Goal: Task Accomplishment & Management: Manage account settings

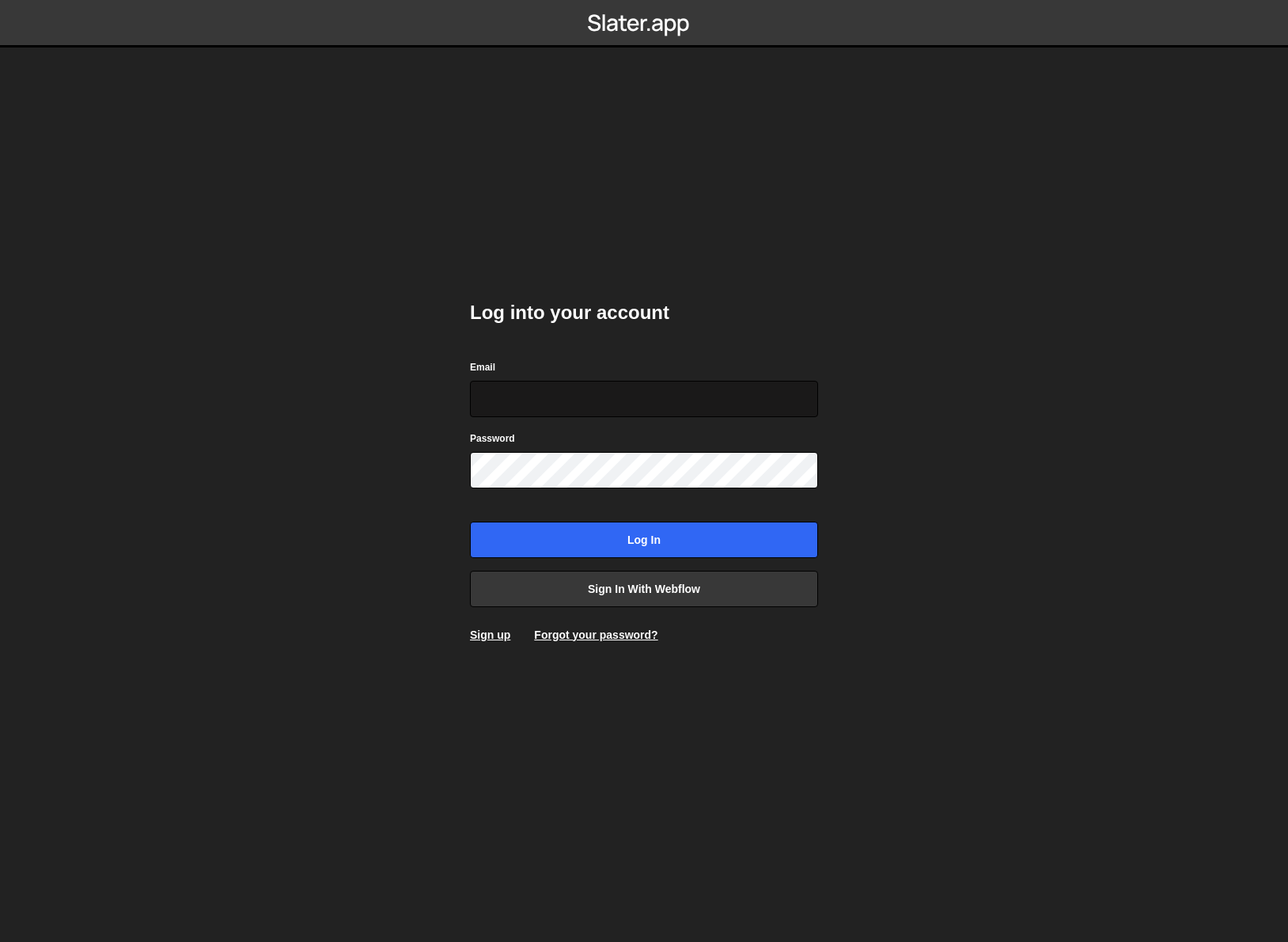
click at [719, 412] on input "Email" at bounding box center [644, 399] width 348 height 37
type input "[DOMAIN_NAME][EMAIL_ADDRESS][DOMAIN_NAME]"
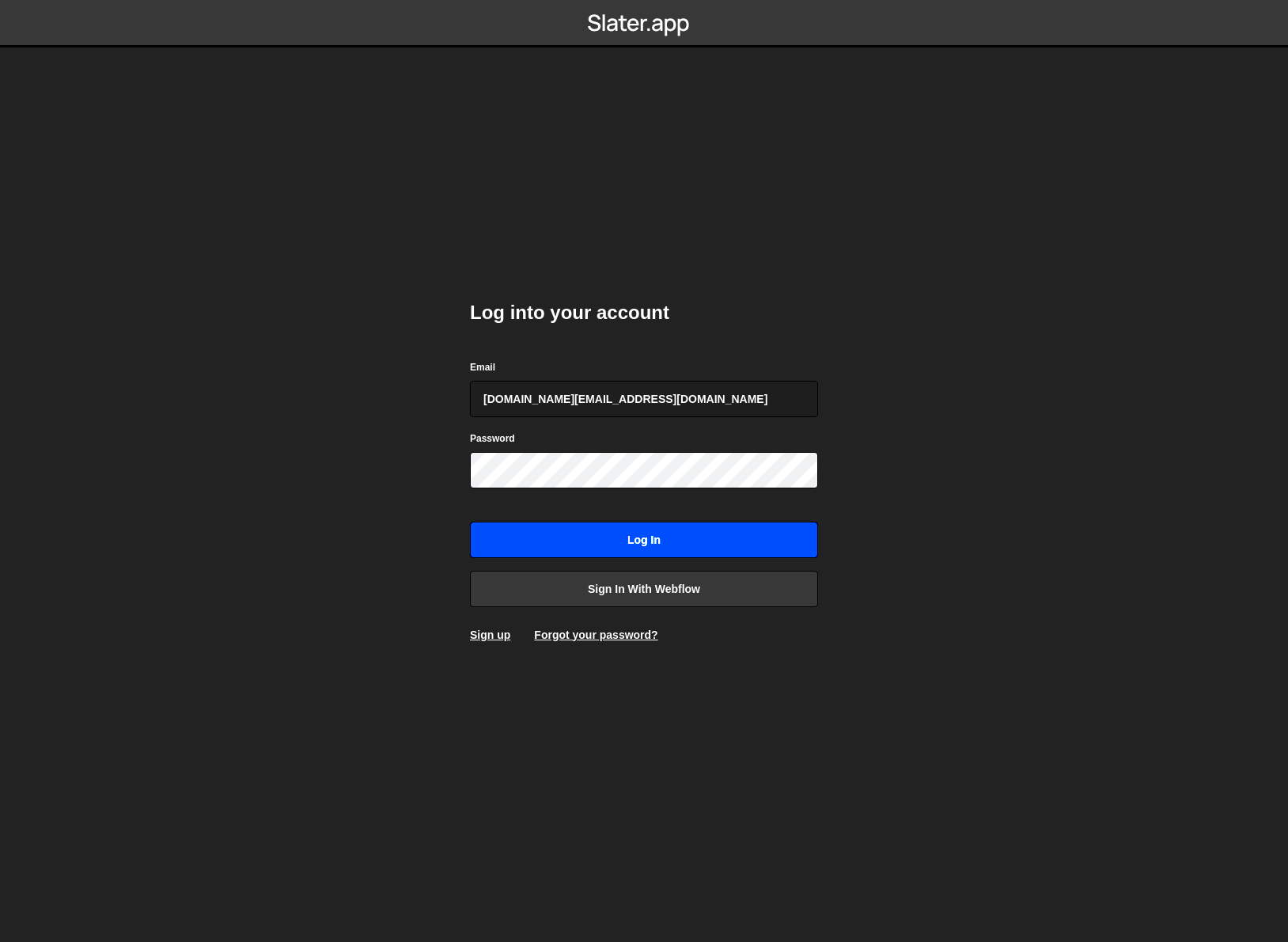
click at [637, 539] on input "Log in" at bounding box center [644, 540] width 348 height 37
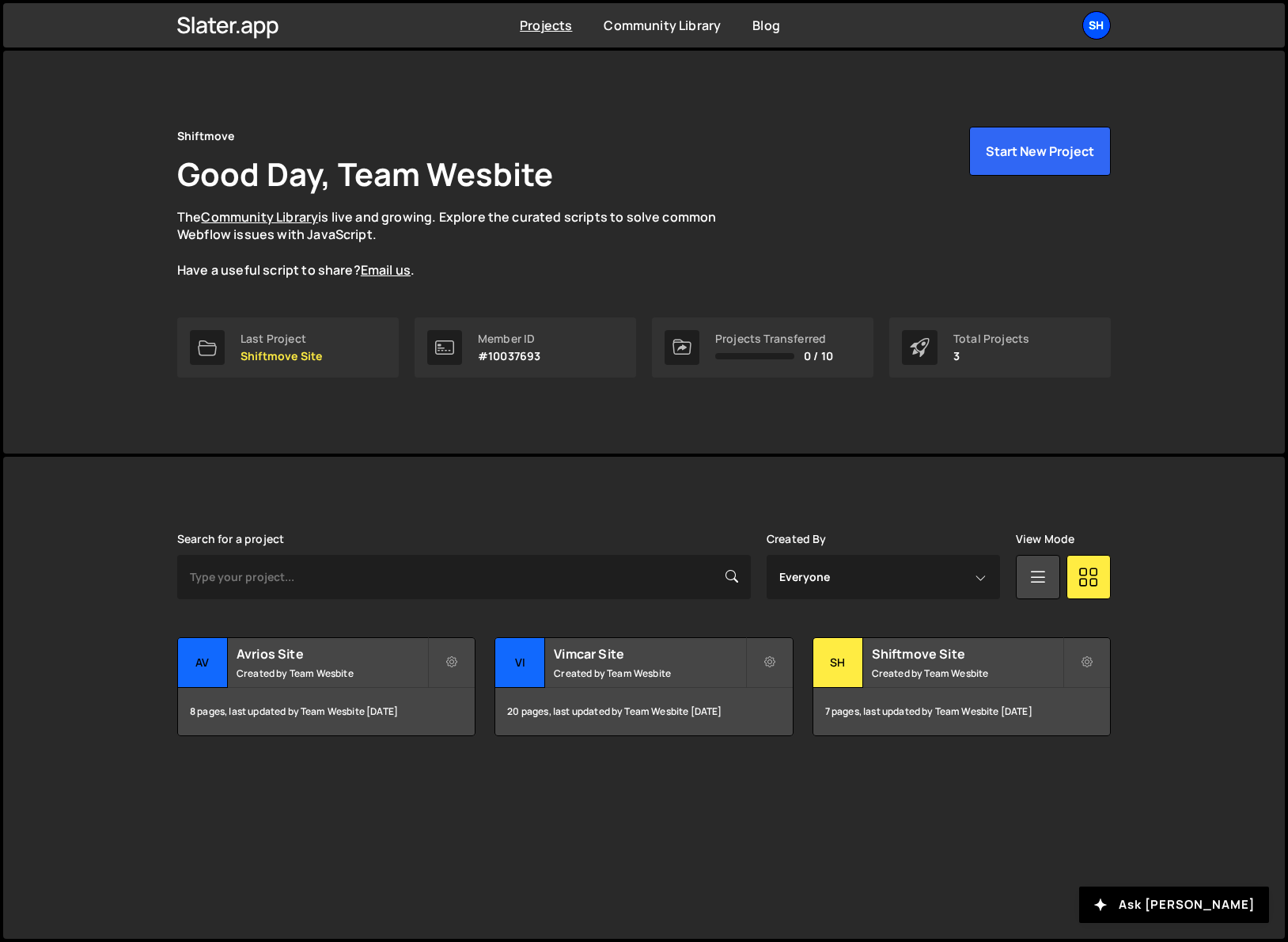
click at [1110, 23] on div "Sh" at bounding box center [1096, 24] width 28 height 28
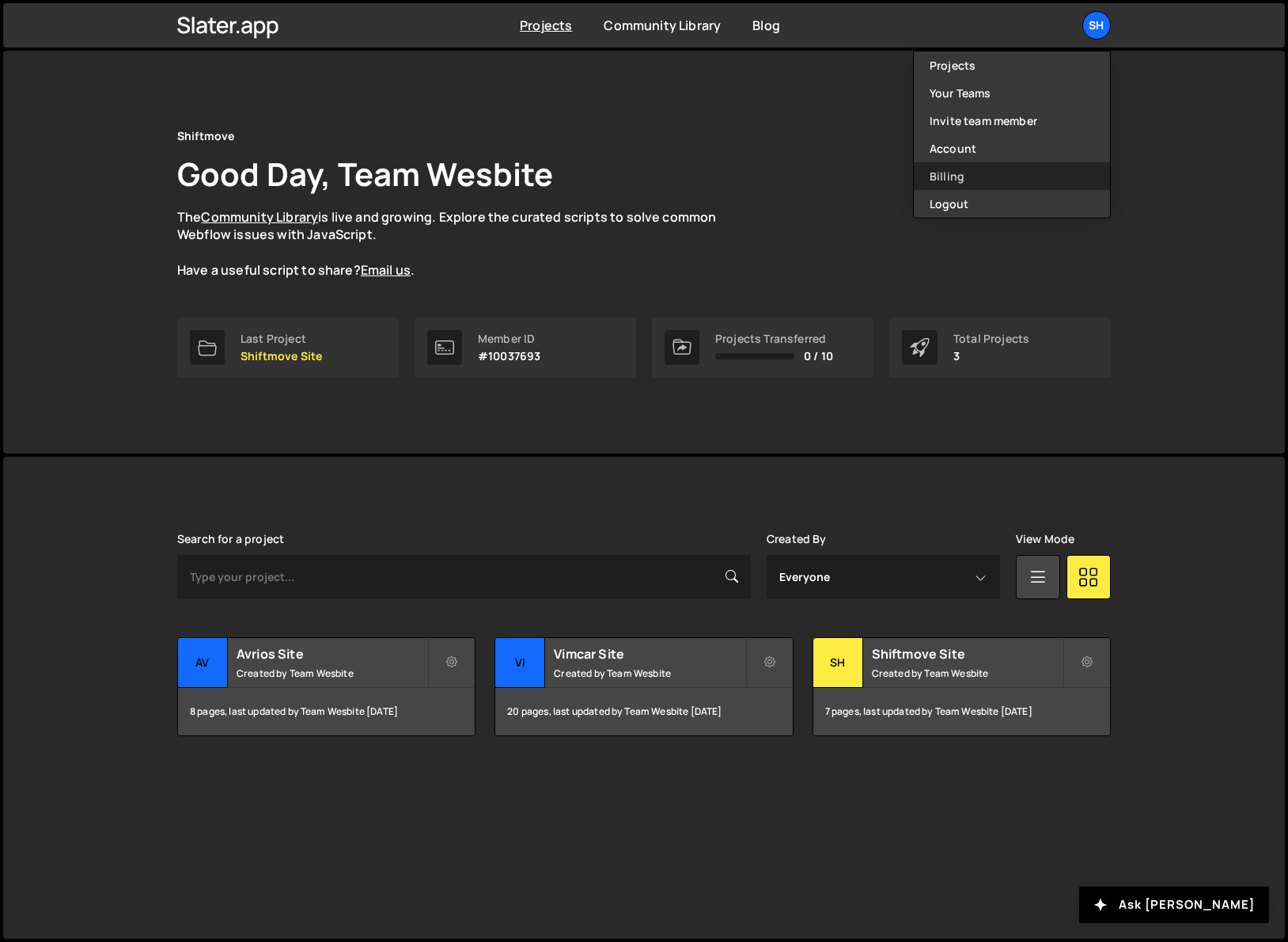
click at [1007, 166] on link "Billing" at bounding box center [1012, 176] width 196 height 28
